Goal: Task Accomplishment & Management: Manage account settings

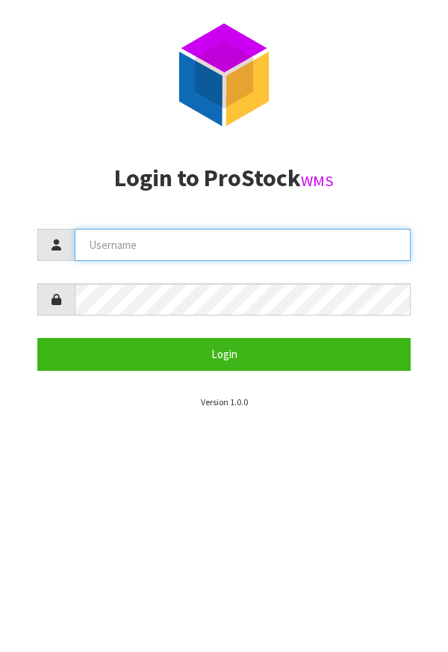
click at [159, 244] on input "text" at bounding box center [243, 245] width 336 height 32
type input "[PERSON_NAME]"
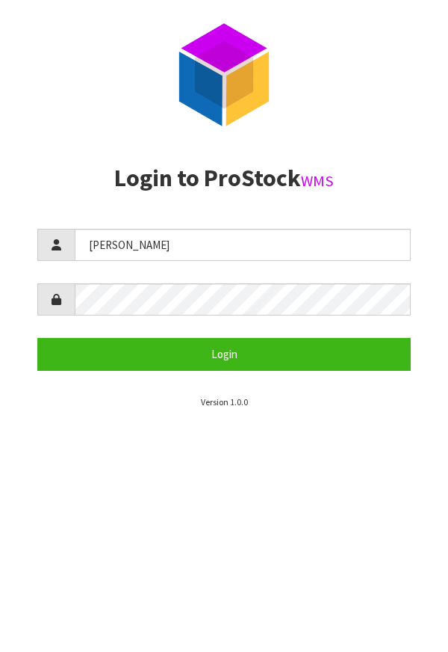
click at [395, 605] on section "P ro S tock WMS Login to ProStock WMS [PERSON_NAME] Login Version 1.0.0" at bounding box center [224, 326] width 448 height 652
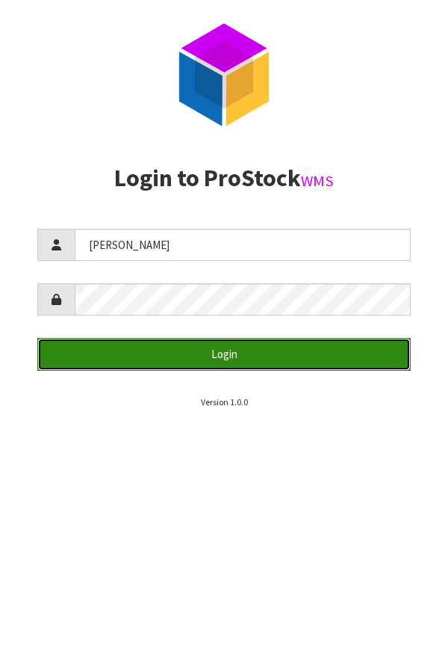
click at [339, 350] on button "Login" at bounding box center [224, 354] width 374 height 32
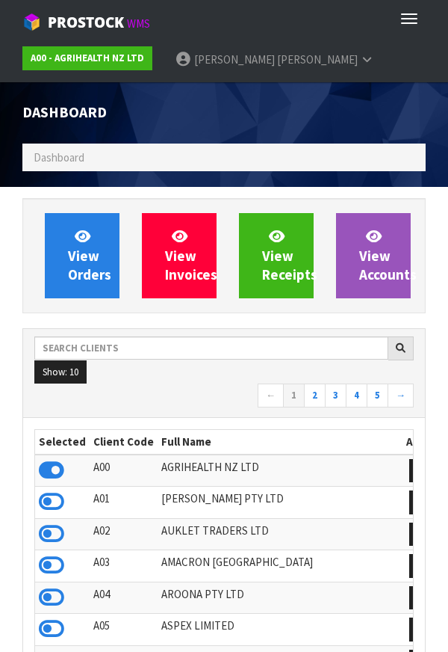
scroll to position [1183, 426]
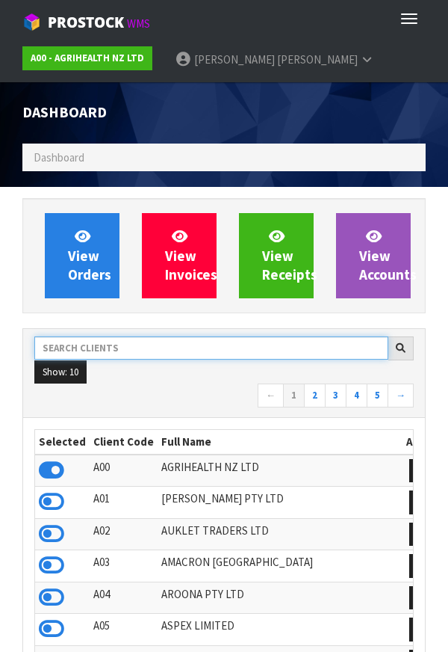
click at [108, 353] on input "text" at bounding box center [211, 347] width 354 height 23
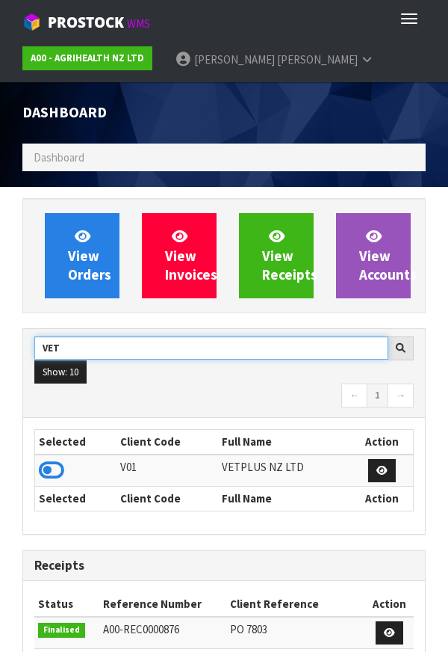
type input "VET"
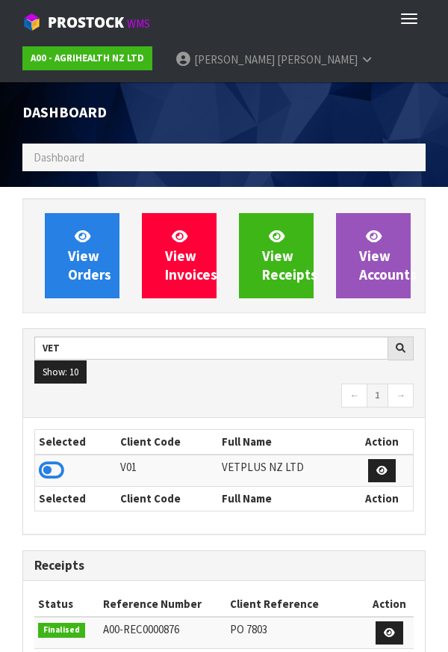
click at [432, 211] on div "View Orders View Invoices View Receipts View Accounts VET Show: 10 5 10 25 50 ←…" at bounding box center [224, 645] width 426 height 895
click at [46, 459] on icon at bounding box center [51, 470] width 25 height 22
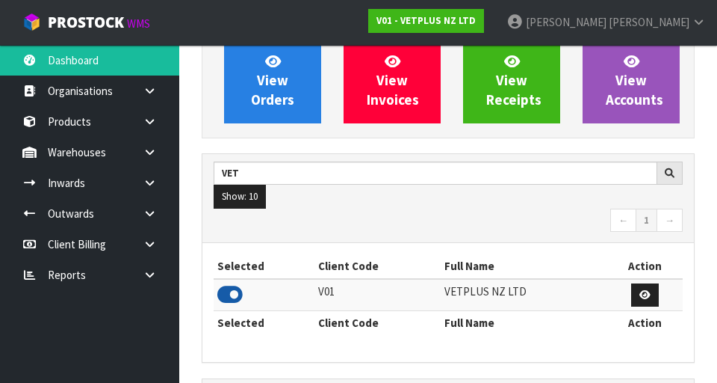
scroll to position [135, 0]
click at [146, 122] on icon at bounding box center [150, 121] width 14 height 11
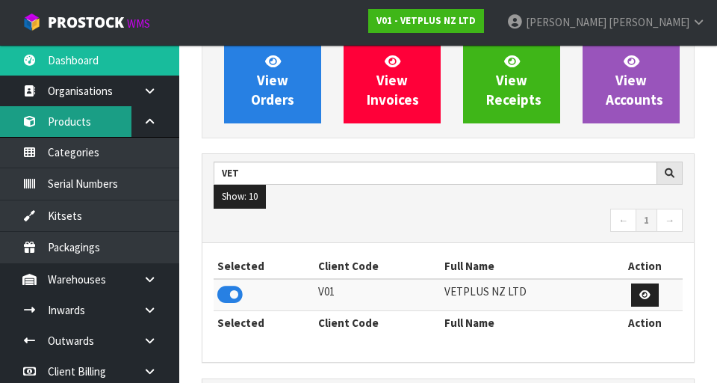
click at [90, 110] on link "Products" at bounding box center [89, 121] width 179 height 31
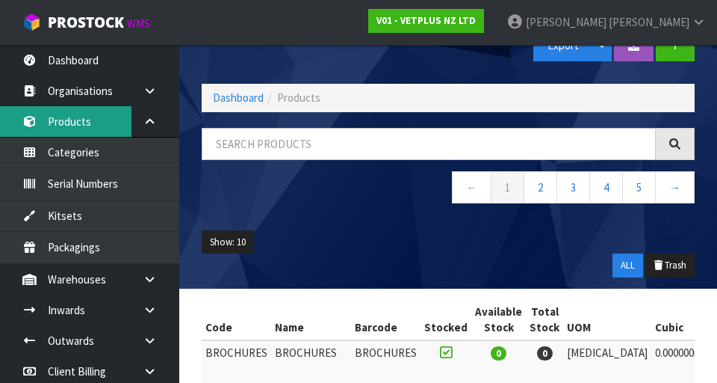
scroll to position [35, 0]
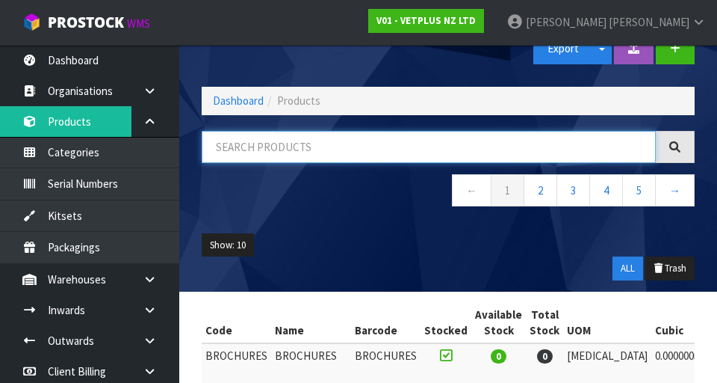
click at [303, 142] on input "text" at bounding box center [429, 147] width 454 height 32
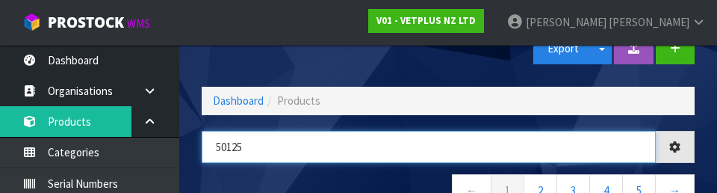
type input "50125"
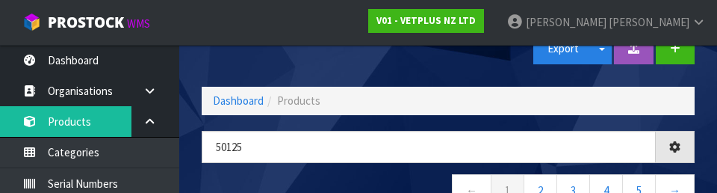
click at [403, 179] on nav "← 1 2 3 4 5 →" at bounding box center [448, 192] width 493 height 37
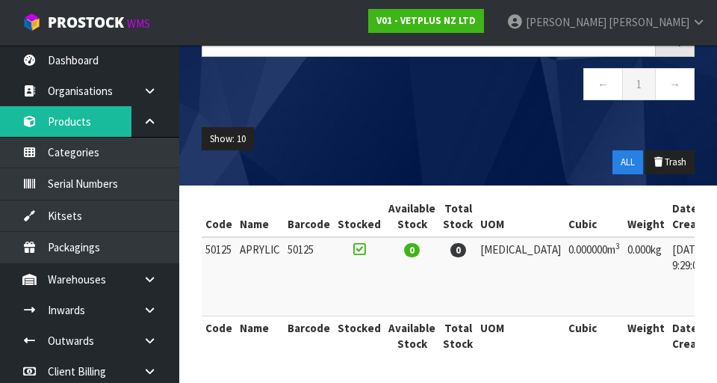
scroll to position [0, 67]
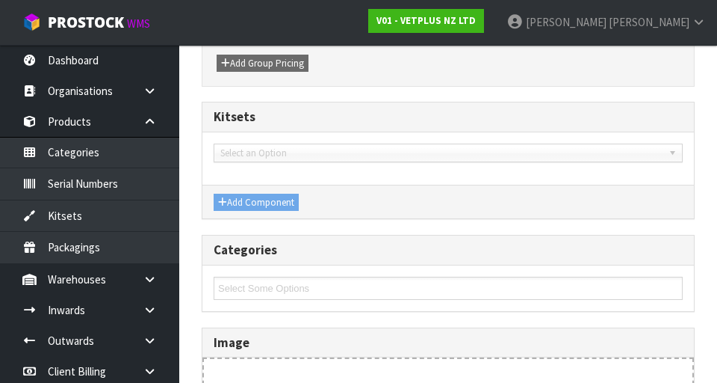
type input "50125"
type input "APRYLIC"
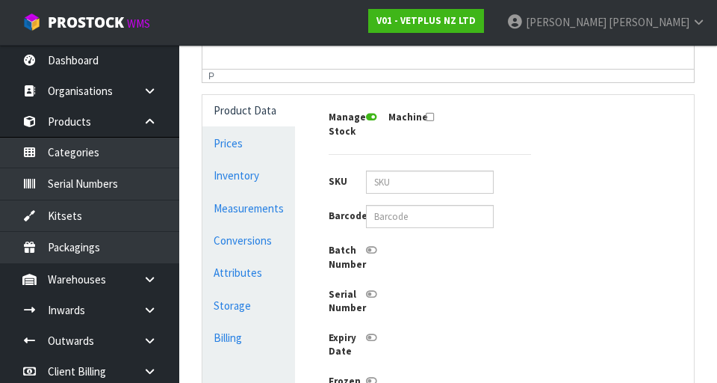
scroll to position [354, 0]
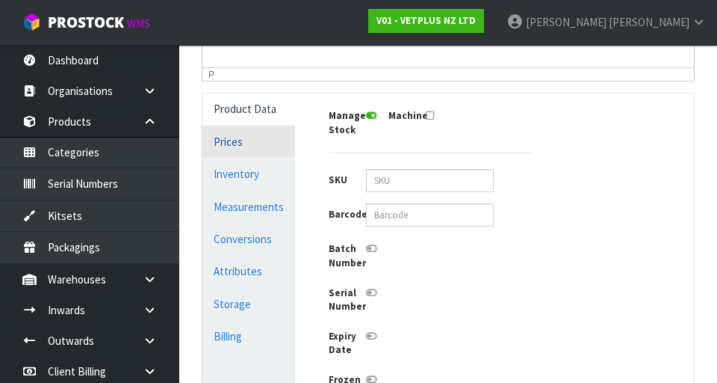
click at [241, 147] on link "Prices" at bounding box center [249, 141] width 93 height 31
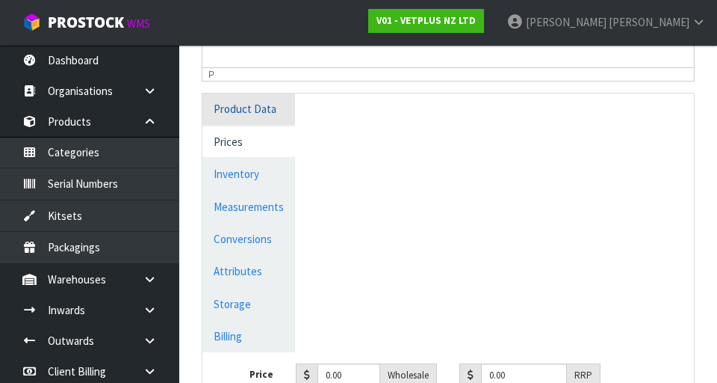
click at [265, 108] on link "Product Data" at bounding box center [249, 108] width 93 height 31
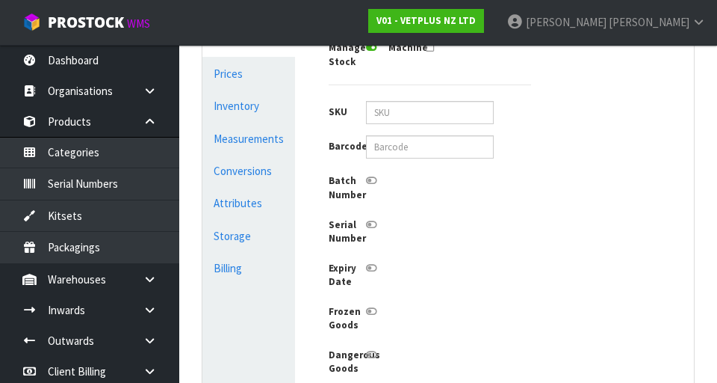
scroll to position [430, 0]
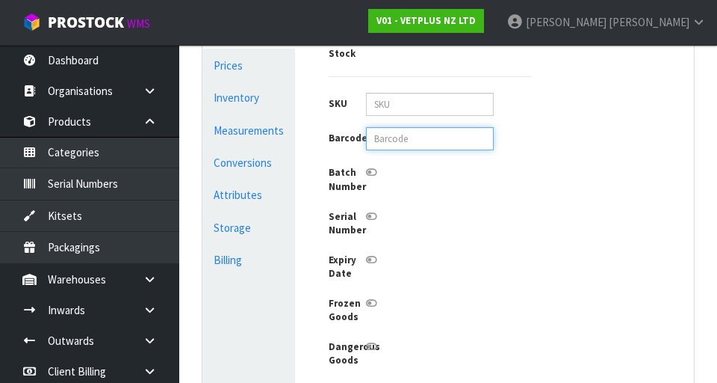
click at [430, 143] on input "text" at bounding box center [430, 138] width 128 height 23
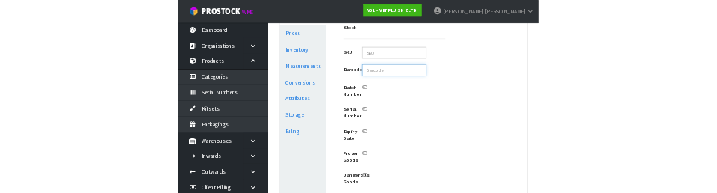
scroll to position [423, 0]
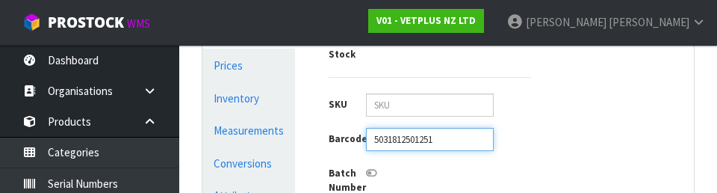
type input "5031812501251"
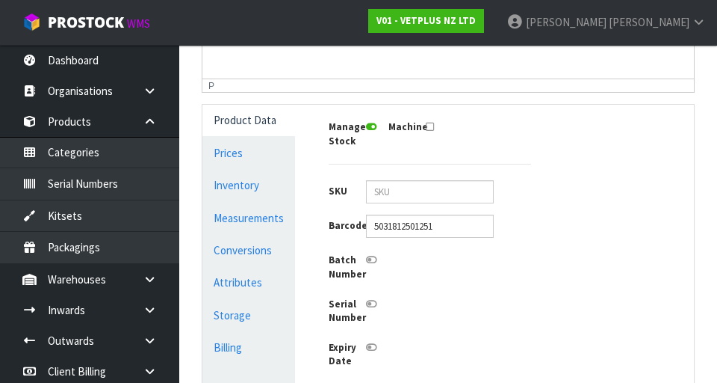
scroll to position [344, 0]
click at [266, 225] on link "Measurements" at bounding box center [249, 217] width 93 height 31
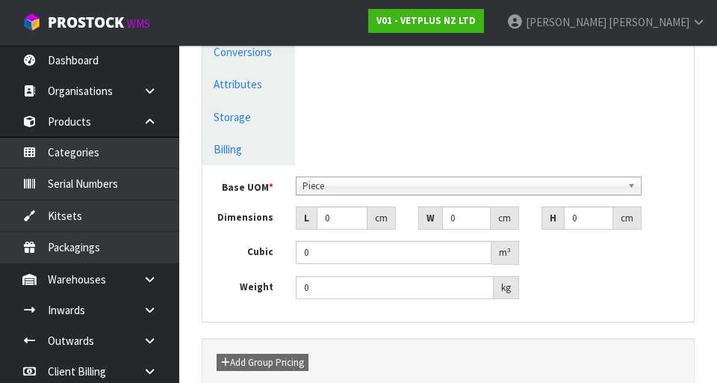
scroll to position [543, 0]
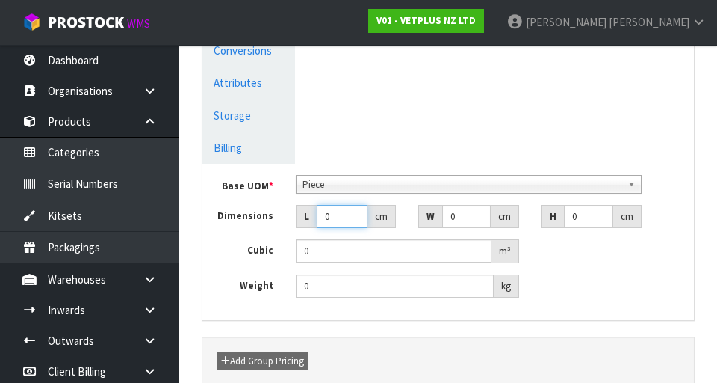
click at [346, 220] on input "0" at bounding box center [343, 216] width 52 height 23
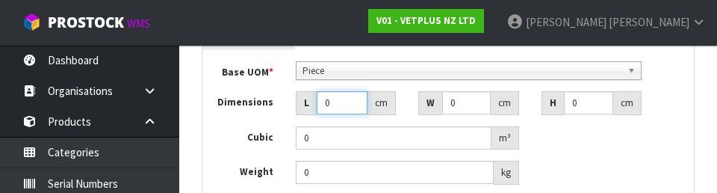
scroll to position [655, 0]
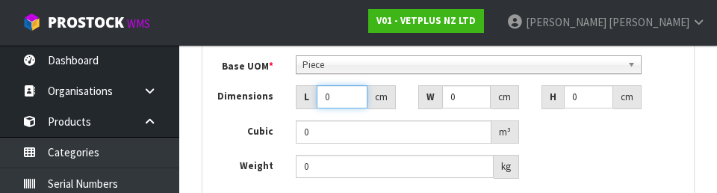
type input "01"
type input "0.000001"
type input "0"
type input "10.5"
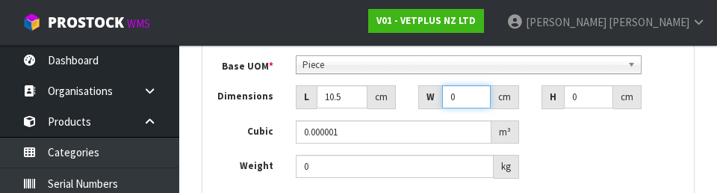
click at [448, 100] on input "0" at bounding box center [466, 96] width 49 height 23
type input "0"
type input "10"
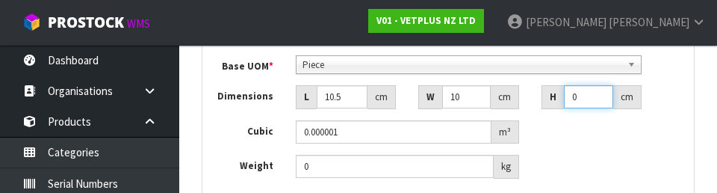
click at [448, 95] on input "0" at bounding box center [589, 96] width 50 height 23
type input "2"
type input "0.00021"
type input "22"
type input "0.00231"
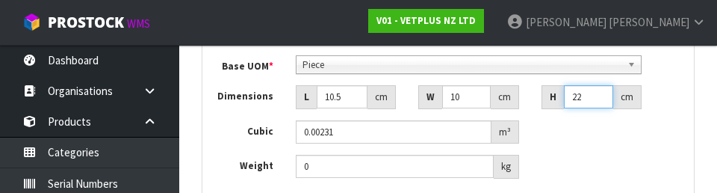
type input "22"
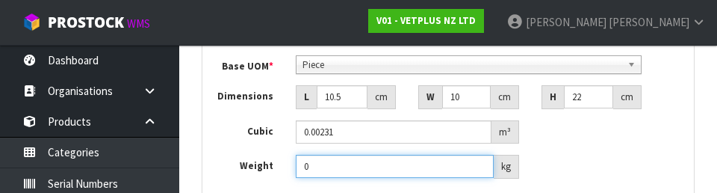
click at [366, 171] on input "0" at bounding box center [395, 166] width 198 height 23
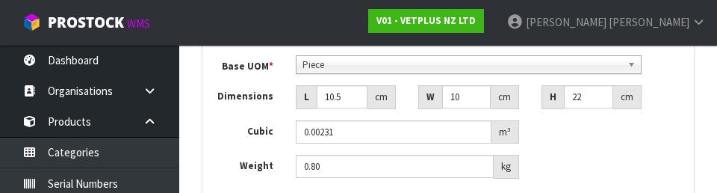
click at [448, 158] on div "Weight 0.80 kg" at bounding box center [449, 167] width 492 height 24
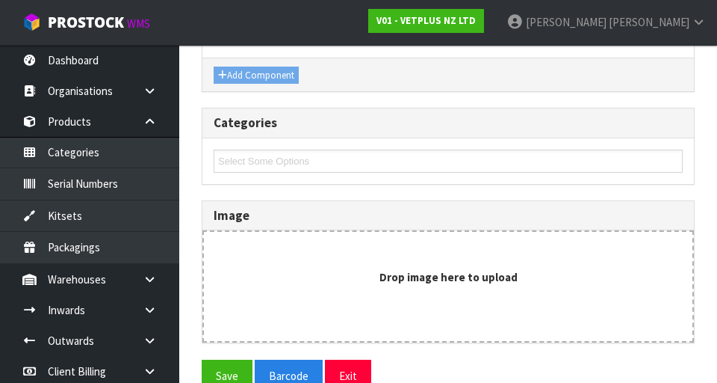
scroll to position [998, 0]
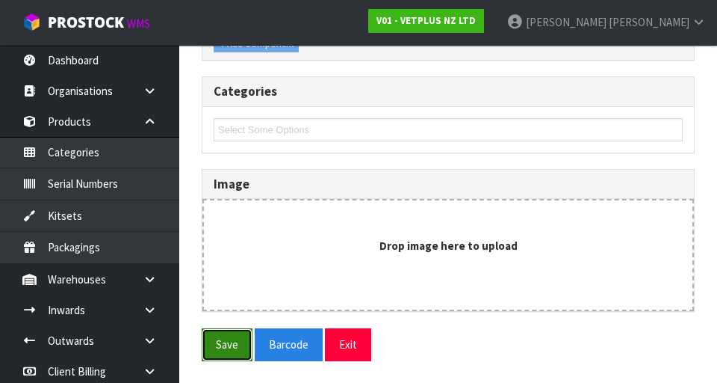
click at [229, 337] on button "Save" at bounding box center [227, 344] width 51 height 32
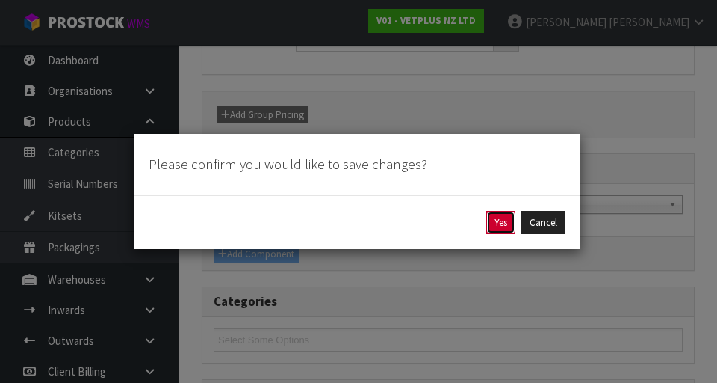
click at [448, 211] on button "Yes" at bounding box center [501, 223] width 29 height 24
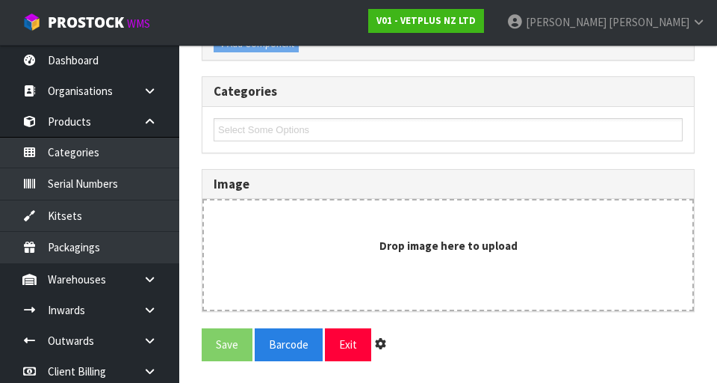
scroll to position [0, 0]
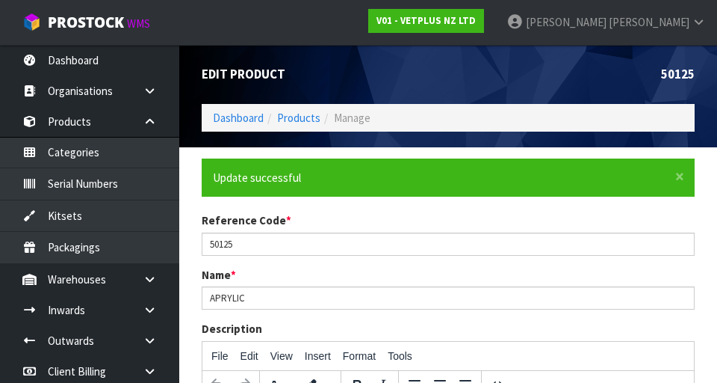
type input "0.8"
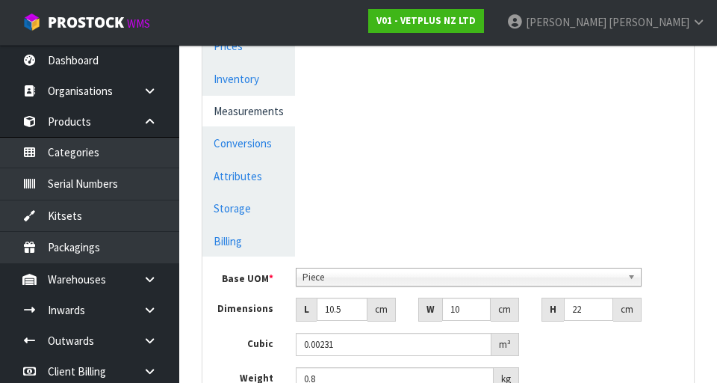
scroll to position [509, 0]
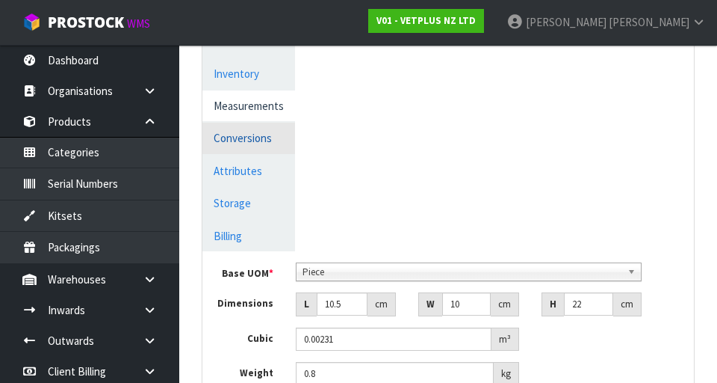
click at [260, 140] on link "Conversions" at bounding box center [249, 138] width 93 height 31
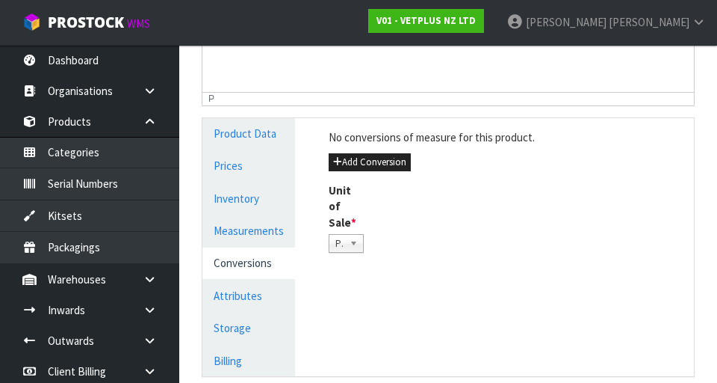
scroll to position [387, 0]
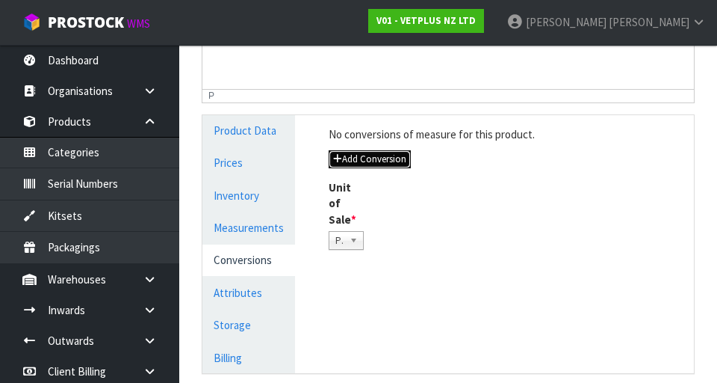
click at [380, 163] on button "Add Conversion" at bounding box center [370, 159] width 82 height 18
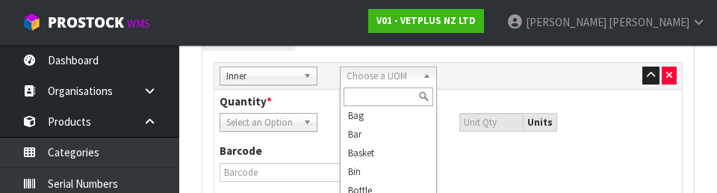
scroll to position [1, 0]
type input "S"
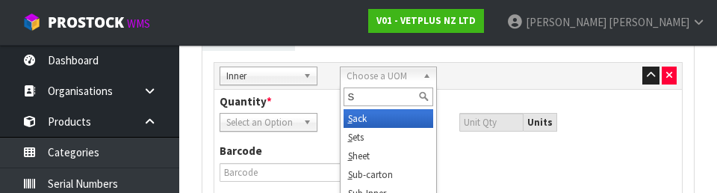
scroll to position [0, 0]
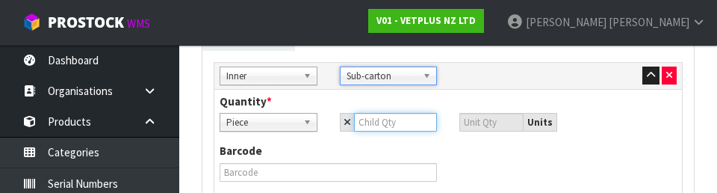
click at [405, 120] on input "number" at bounding box center [396, 122] width 84 height 19
type input "6"
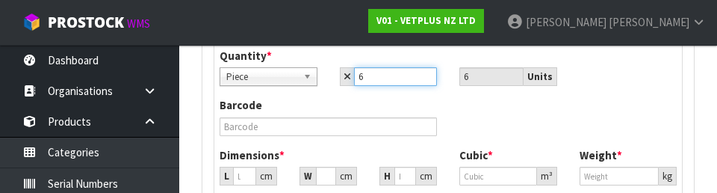
scroll to position [750, 0]
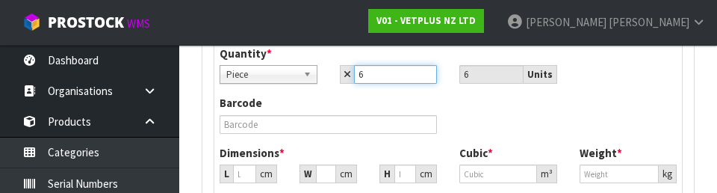
type input "6"
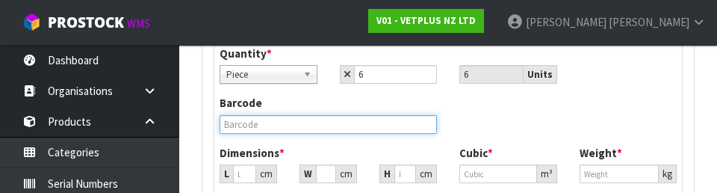
click at [339, 127] on input "text" at bounding box center [328, 124] width 217 height 19
type input "24.021"
type input "0.01386"
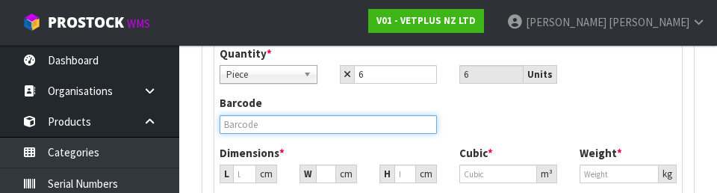
type input "4.8"
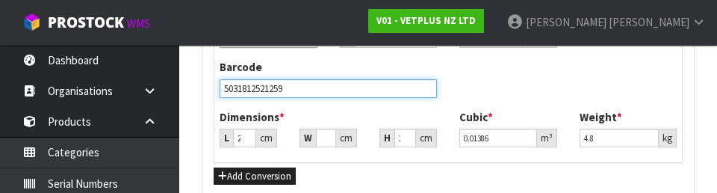
scroll to position [787, 0]
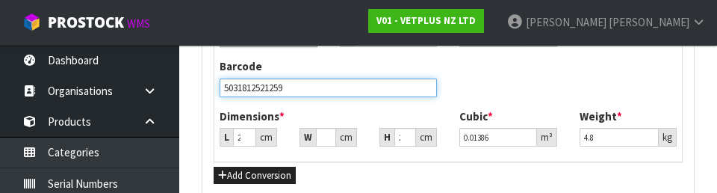
type input "5031812521259"
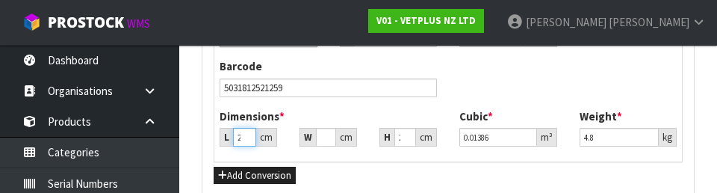
click at [247, 136] on input "24.021" at bounding box center [244, 137] width 23 height 19
click at [247, 138] on input "24.021" at bounding box center [244, 137] width 23 height 19
type input "3"
type input "0.001731"
type input "32"
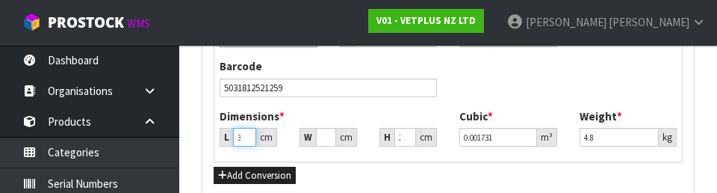
type input "0.018464"
type input "32"
click at [321, 135] on input "24.021" at bounding box center [326, 137] width 20 height 19
click at [320, 139] on input "24.021" at bounding box center [326, 137] width 20 height 19
click at [321, 138] on input "24.021" at bounding box center [326, 137] width 20 height 19
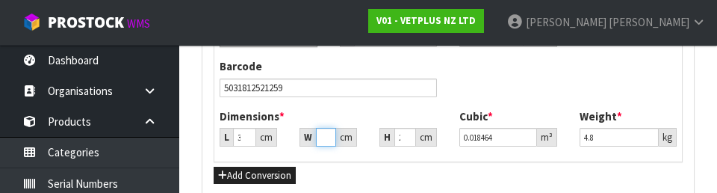
click at [320, 138] on input "24.021" at bounding box center [326, 137] width 20 height 19
type input "2"
type input "0.001537"
type input "21"
type input "0.016142"
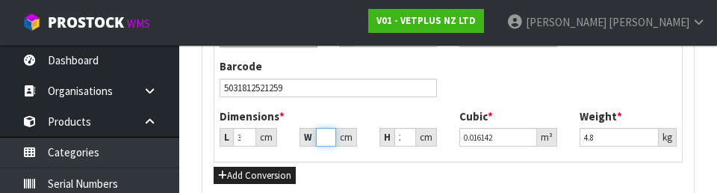
type input "21.6"
type input "0.016603"
type input "21.6"
click at [410, 138] on input "24.021" at bounding box center [406, 137] width 22 height 19
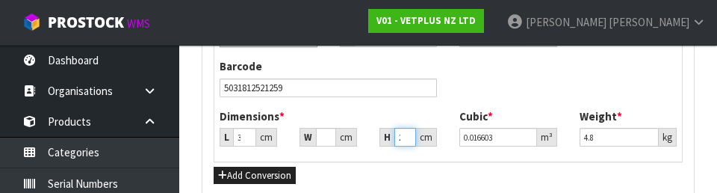
scroll to position [0, 0]
click at [403, 140] on input "24.021" at bounding box center [406, 137] width 22 height 19
type input "2"
type input "0.001382"
type input "23"
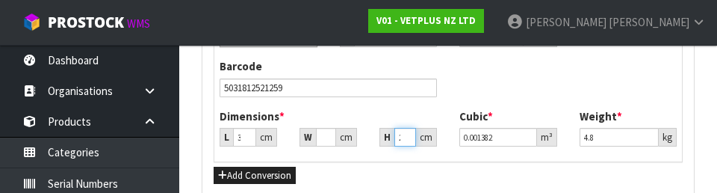
type input "0.015898"
type input "23"
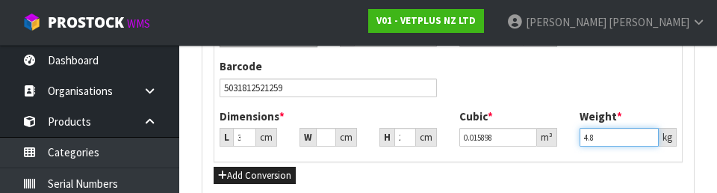
click at [448, 142] on input "4.8" at bounding box center [620, 137] width 80 height 19
click at [448, 139] on input "4.8" at bounding box center [620, 137] width 80 height 19
click at [448, 140] on input "4.8" at bounding box center [620, 137] width 80 height 19
click at [448, 137] on input "4.8" at bounding box center [620, 137] width 80 height 19
click at [448, 140] on input "4.8" at bounding box center [620, 137] width 80 height 19
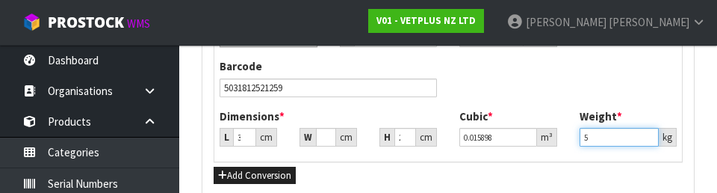
type input "5"
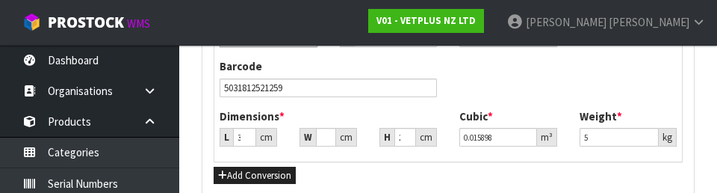
click at [448, 176] on div "Add Conversion" at bounding box center [448, 175] width 469 height 18
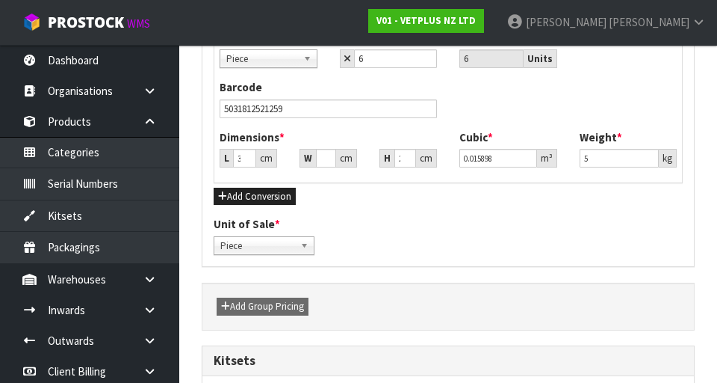
scroll to position [782, 0]
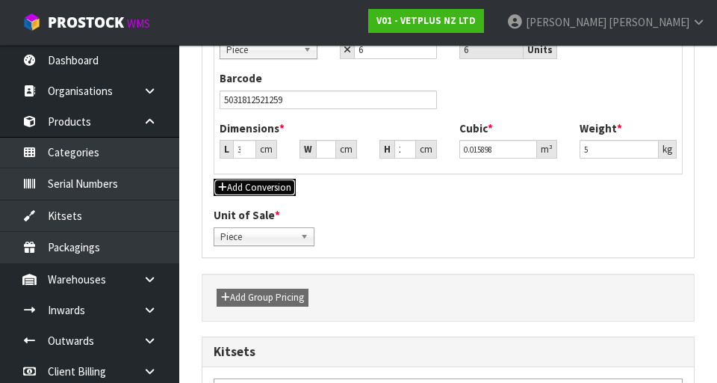
click at [263, 190] on button "Add Conversion" at bounding box center [255, 188] width 82 height 18
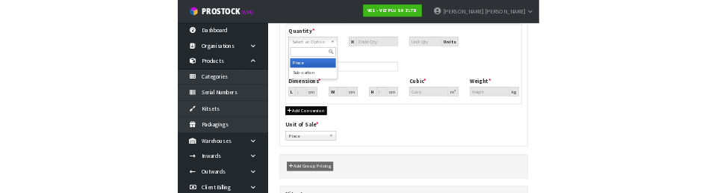
scroll to position [775, 0]
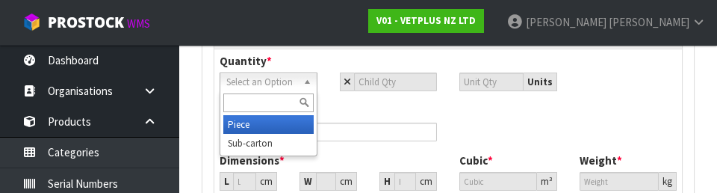
click at [448, 134] on section "× Close Update successful Reference Code * 50125 Name * APRYLIC Description Fil…" at bounding box center [448, 86] width 538 height 1443
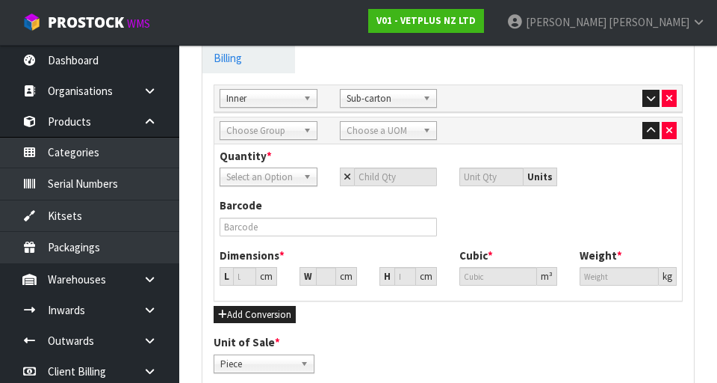
scroll to position [684, 0]
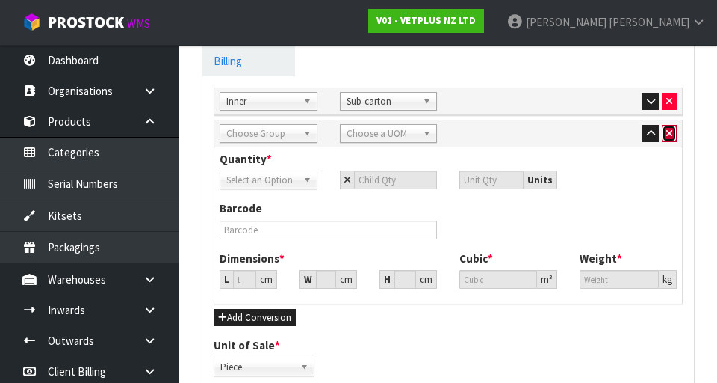
click at [448, 135] on icon "button" at bounding box center [670, 134] width 6 height 10
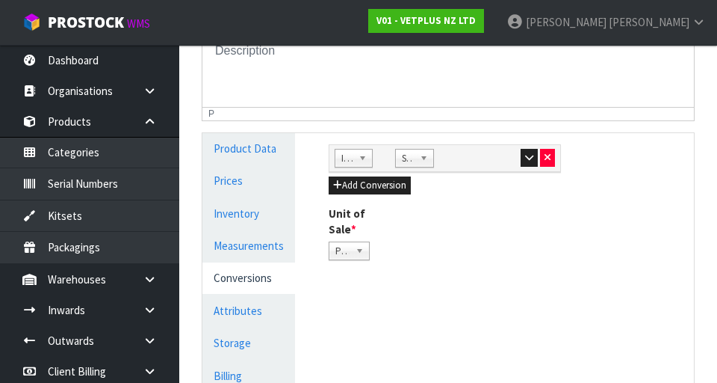
scroll to position [355, 0]
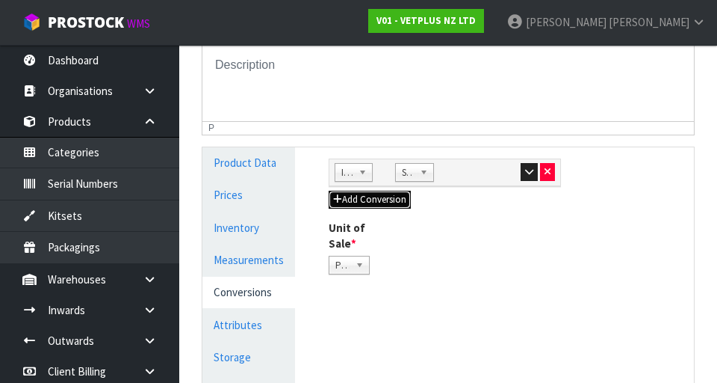
click at [393, 199] on button "Add Conversion" at bounding box center [370, 200] width 82 height 18
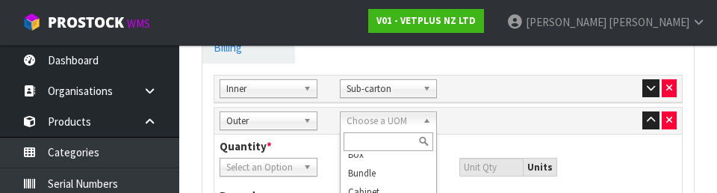
scroll to position [105, 0]
type input "C"
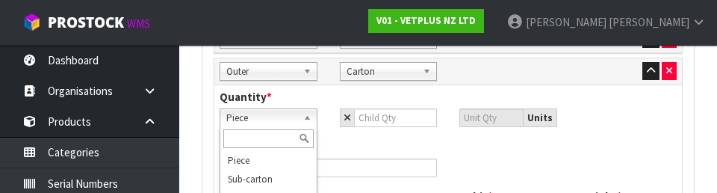
scroll to position [753, 0]
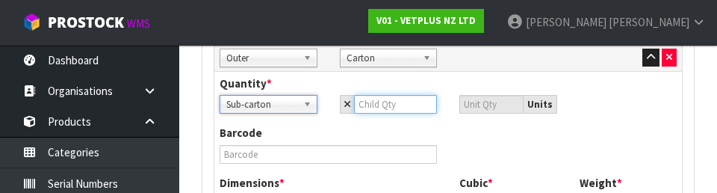
click at [409, 109] on input "number" at bounding box center [396, 104] width 84 height 19
type input "6"
type input "36"
type input "5"
type input "30"
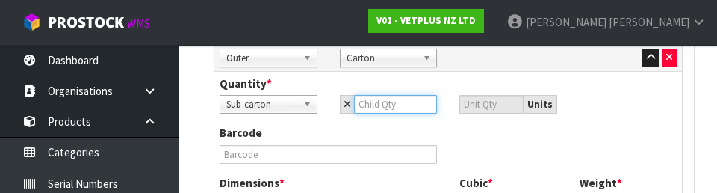
type input "4"
type input "24"
type input "4"
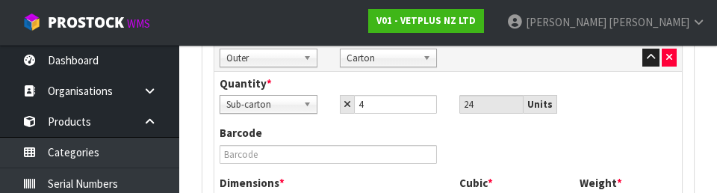
click at [448, 153] on div "Barcode" at bounding box center [449, 149] width 480 height 49
type input "38.131"
type input "0.05544"
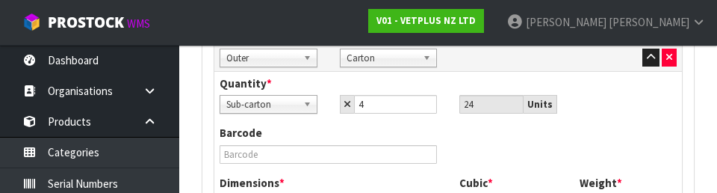
type input "19.2"
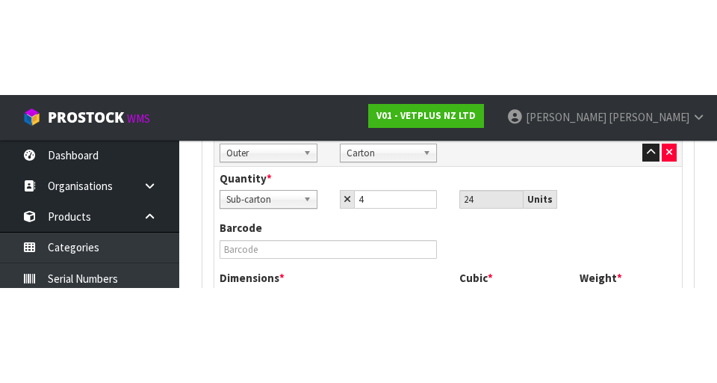
scroll to position [759, 0]
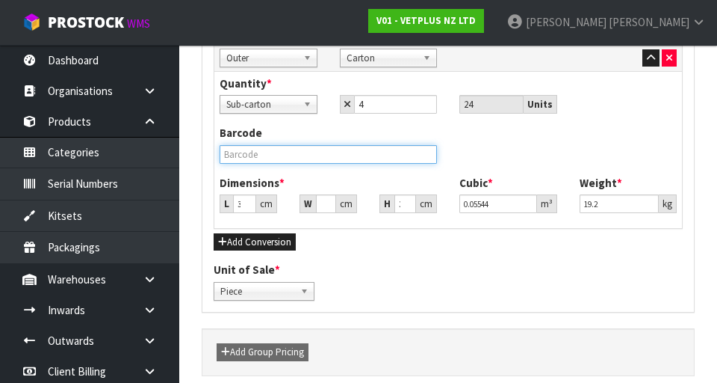
click at [290, 155] on input "text" at bounding box center [328, 154] width 217 height 19
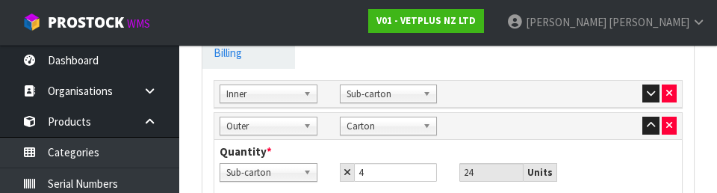
scroll to position [685, 0]
type input "5031812511250"
click at [448, 98] on button "button" at bounding box center [651, 93] width 17 height 18
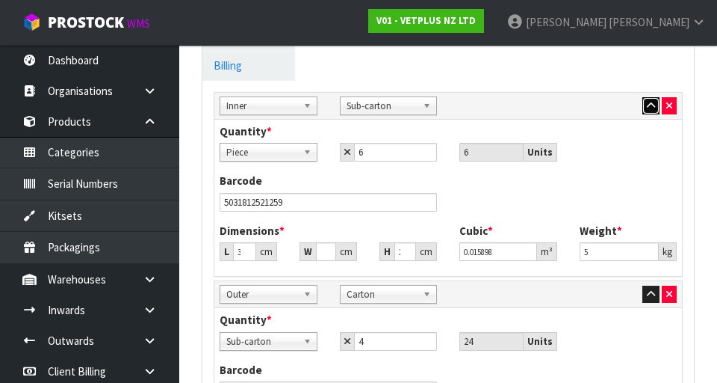
scroll to position [660, 0]
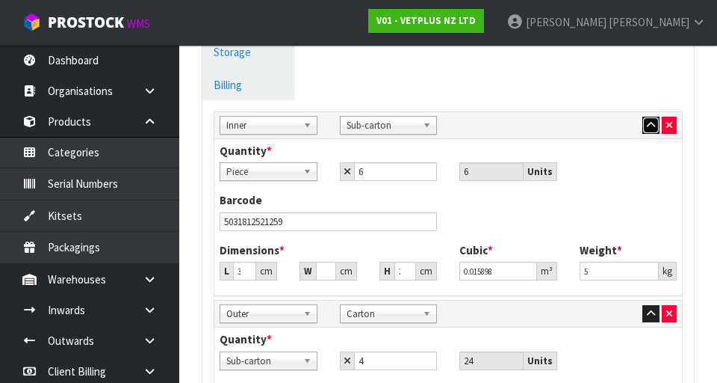
click at [448, 133] on button "button" at bounding box center [651, 126] width 17 height 18
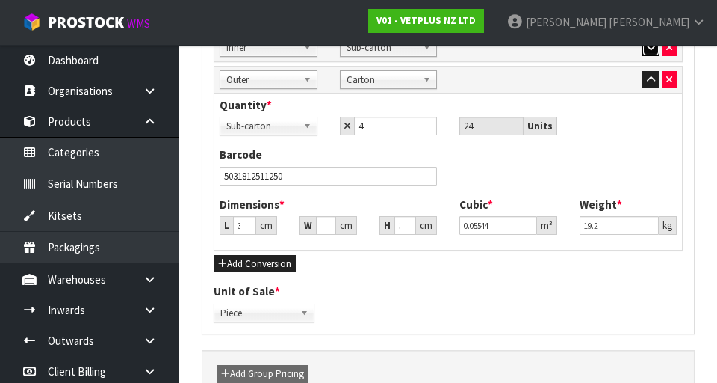
scroll to position [742, 0]
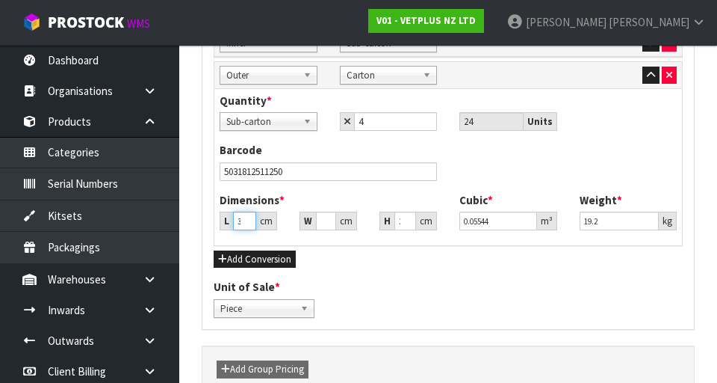
click at [244, 224] on input "38.131" at bounding box center [244, 221] width 23 height 19
click at [249, 220] on input "38.131" at bounding box center [244, 221] width 23 height 19
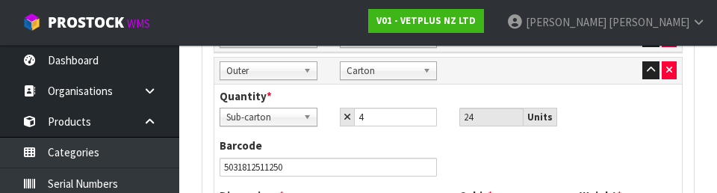
scroll to position [859, 0]
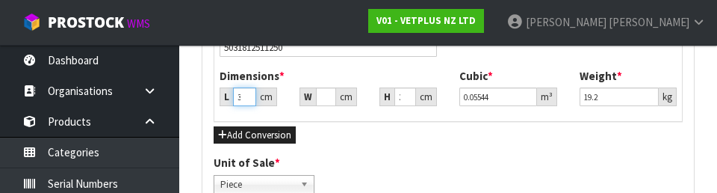
type input "6"
type input "0.008724"
type input "63"
type input "0.0916"
type input "63"
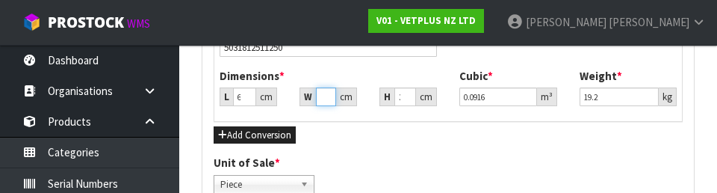
click at [324, 94] on input "38.131" at bounding box center [326, 96] width 20 height 19
click at [323, 94] on input "38.131" at bounding box center [326, 96] width 20 height 19
type input "4"
type input "0.009609"
type input "45"
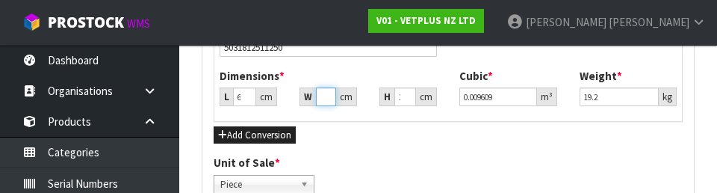
type input "0.108101"
type input "45"
click at [404, 98] on input "38.131" at bounding box center [406, 96] width 22 height 19
click at [401, 100] on input "38.131" at bounding box center [406, 96] width 22 height 19
type input "2"
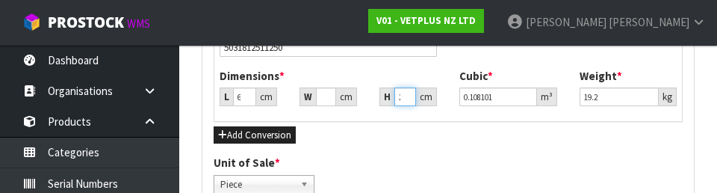
type input "0.00567"
type input "26"
type input "0.07371"
type input "26"
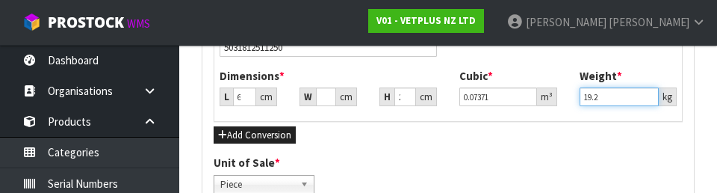
click at [448, 99] on input "19.2" at bounding box center [620, 96] width 80 height 19
click at [448, 93] on input "19.2" at bounding box center [620, 96] width 80 height 19
click at [448, 100] on input "19.2" at bounding box center [620, 96] width 80 height 19
click at [448, 93] on input "19.2" at bounding box center [620, 96] width 80 height 19
type input "20.70"
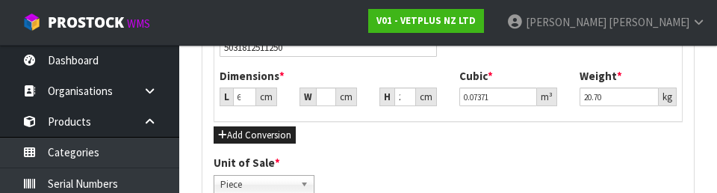
click at [448, 166] on div "Unit of Sale * Piece Sub-carton Carton Piece" at bounding box center [449, 174] width 492 height 38
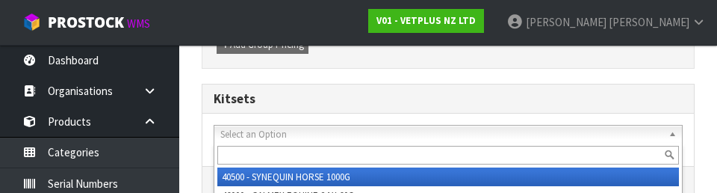
scroll to position [1064, 0]
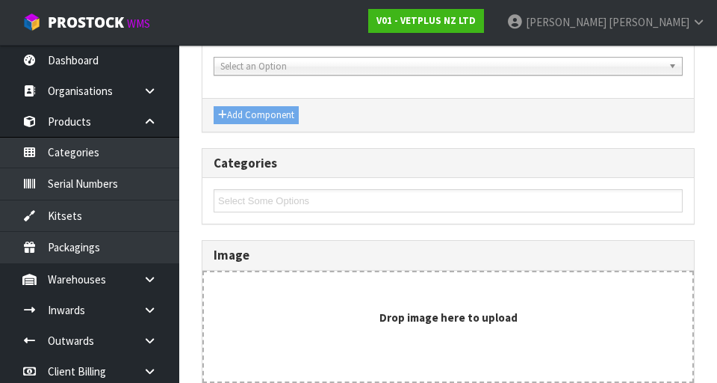
scroll to position [1206, 0]
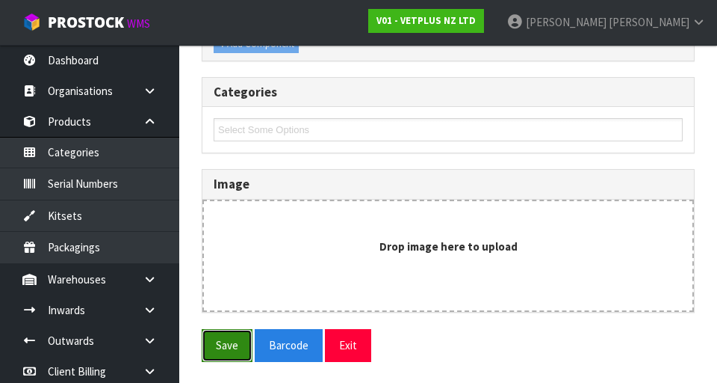
click at [245, 333] on button "Save" at bounding box center [227, 345] width 51 height 32
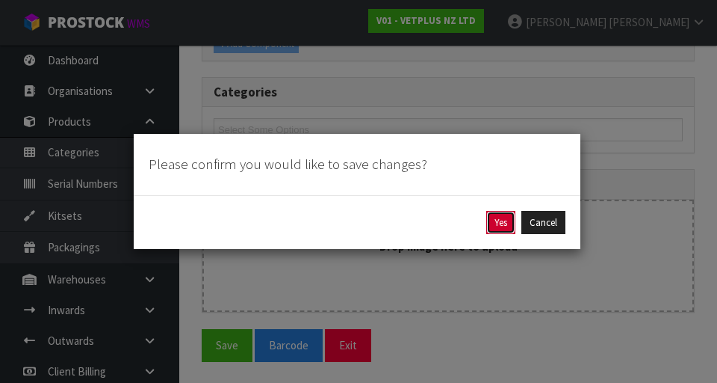
click at [448, 217] on button "Yes" at bounding box center [501, 223] width 29 height 24
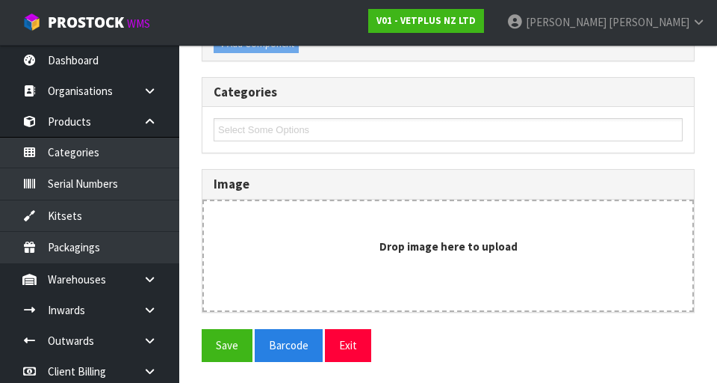
scroll to position [0, 0]
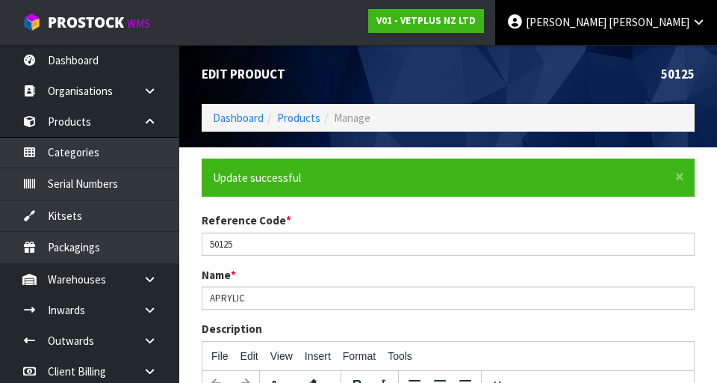
click at [448, 29] on span "[PERSON_NAME]" at bounding box center [566, 22] width 81 height 14
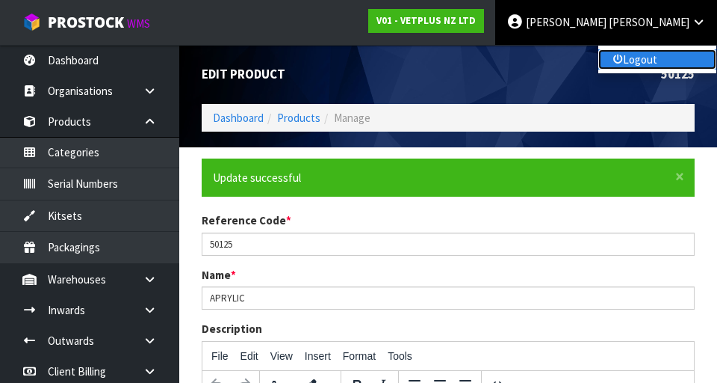
click at [448, 59] on link "Logout" at bounding box center [658, 59] width 118 height 20
